Goal: Task Accomplishment & Management: Use online tool/utility

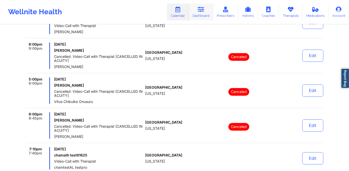
click at [201, 9] on icon at bounding box center [201, 10] width 7 height 6
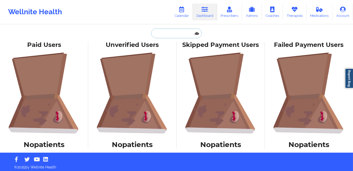
click at [186, 33] on input "text" at bounding box center [176, 33] width 50 height 10
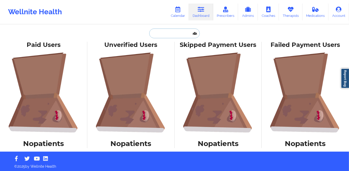
paste input "[EMAIL_ADDRESS][DOMAIN_NAME]"
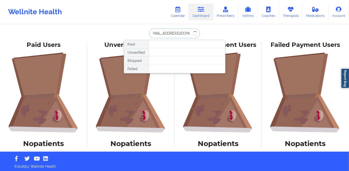
type input "[EMAIL_ADDRESS][DOMAIN_NAME]"
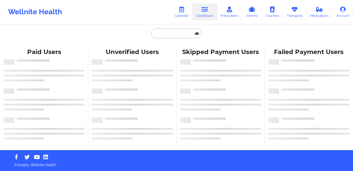
click at [171, 35] on input "text" at bounding box center [176, 33] width 50 height 10
paste input "[EMAIL_ADDRESS][DOMAIN_NAME]"
type input "[EMAIL_ADDRESS][DOMAIN_NAME]"
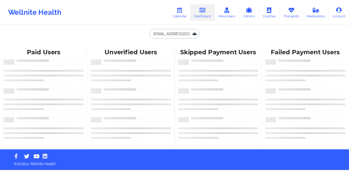
scroll to position [0, 4]
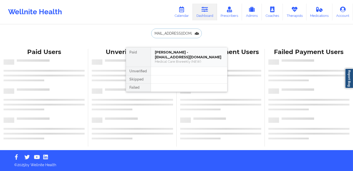
click at [181, 57] on div "[PERSON_NAME] - [EMAIL_ADDRESS][DOMAIN_NAME]" at bounding box center [189, 54] width 68 height 9
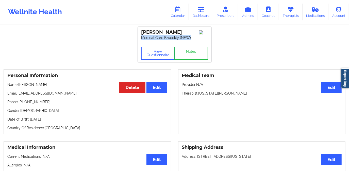
drag, startPoint x: 142, startPoint y: 37, endPoint x: 193, endPoint y: 39, distance: 51.6
click at [193, 39] on p "Medical Care Biweekly (NEW)" at bounding box center [175, 37] width 67 height 5
drag, startPoint x: 193, startPoint y: 39, endPoint x: 242, endPoint y: 56, distance: 51.6
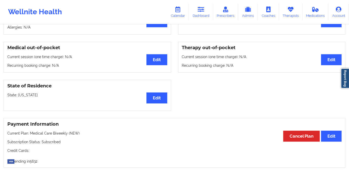
scroll to position [139, 0]
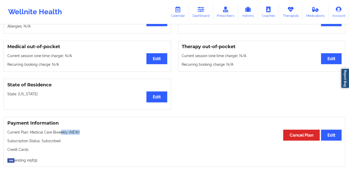
drag, startPoint x: 60, startPoint y: 132, endPoint x: 78, endPoint y: 132, distance: 17.5
click at [78, 132] on p "Current Plan: Medical Care Biweekly (NEW)" at bounding box center [174, 131] width 335 height 5
click at [251, 102] on div at bounding box center [262, 94] width 175 height 31
click at [337, 134] on button "Edit" at bounding box center [332, 134] width 21 height 11
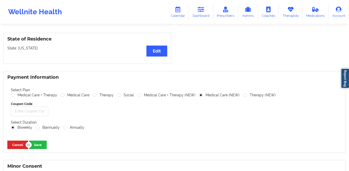
scroll to position [185, 0]
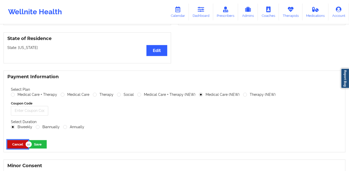
click at [18, 145] on button "Cancel" at bounding box center [17, 144] width 21 height 8
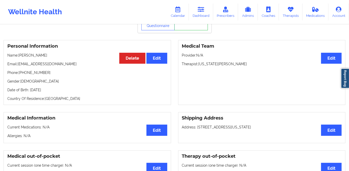
scroll to position [0, 0]
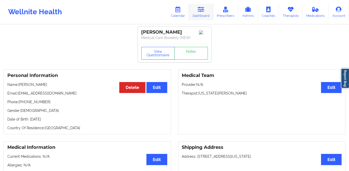
click at [196, 13] on link "Dashboard" at bounding box center [201, 12] width 24 height 17
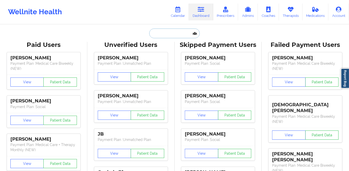
click at [183, 35] on input "text" at bounding box center [174, 33] width 50 height 10
paste input "[PERSON_NAME]"
type input "[PERSON_NAME]"
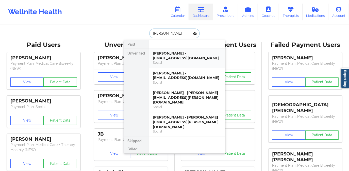
click at [184, 58] on div "[PERSON_NAME] - [EMAIL_ADDRESS][DOMAIN_NAME]" at bounding box center [187, 55] width 68 height 9
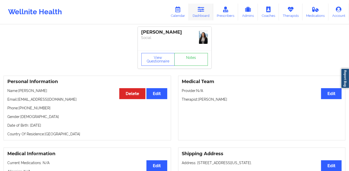
click at [199, 14] on link "Dashboard" at bounding box center [201, 12] width 24 height 17
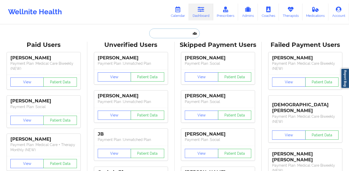
click at [172, 35] on input "text" at bounding box center [174, 33] width 50 height 10
paste input "[PERSON_NAME]"
type input "[PERSON_NAME]"
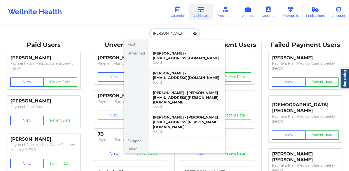
click at [187, 77] on div "[PERSON_NAME] - [EMAIL_ADDRESS][DOMAIN_NAME]" at bounding box center [187, 75] width 68 height 9
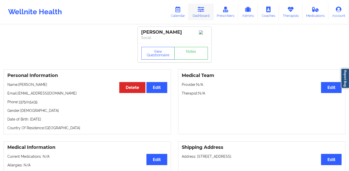
click at [203, 12] on icon at bounding box center [201, 10] width 7 height 6
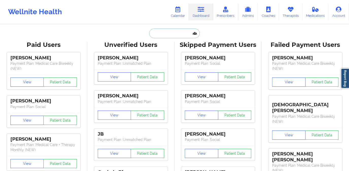
click at [163, 34] on input "text" at bounding box center [174, 33] width 50 height 10
paste input "[PERSON_NAME]"
type input "[PERSON_NAME]"
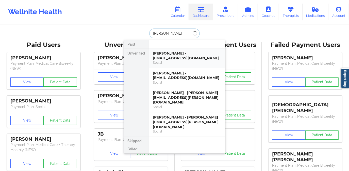
click at [181, 57] on div "[PERSON_NAME] - [EMAIL_ADDRESS][DOMAIN_NAME]" at bounding box center [187, 55] width 68 height 9
